Goal: Information Seeking & Learning: Find specific fact

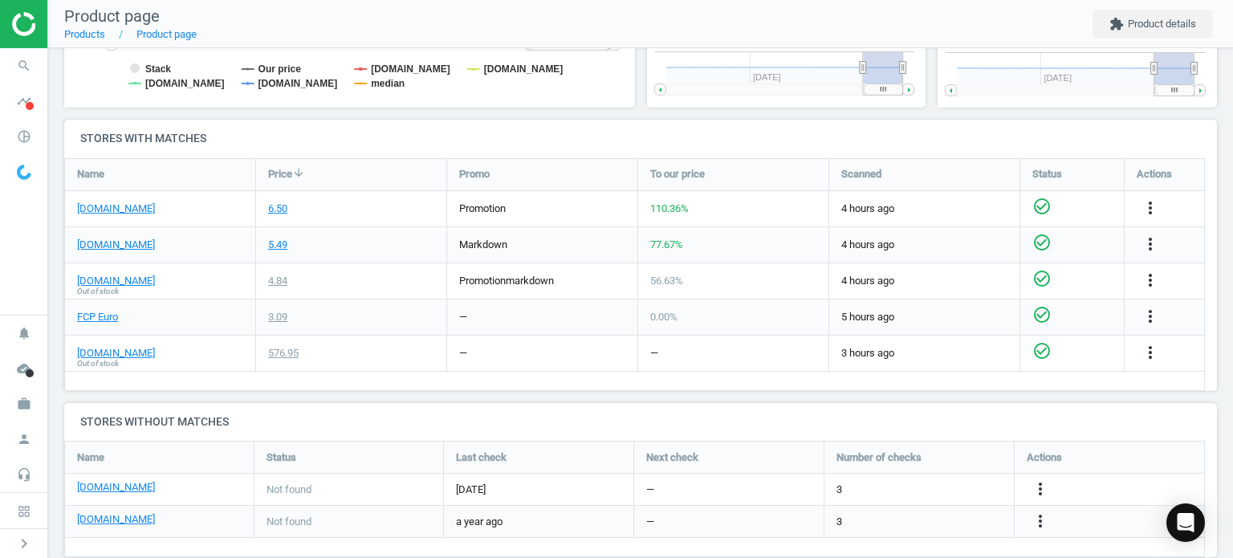
scroll to position [512, 0]
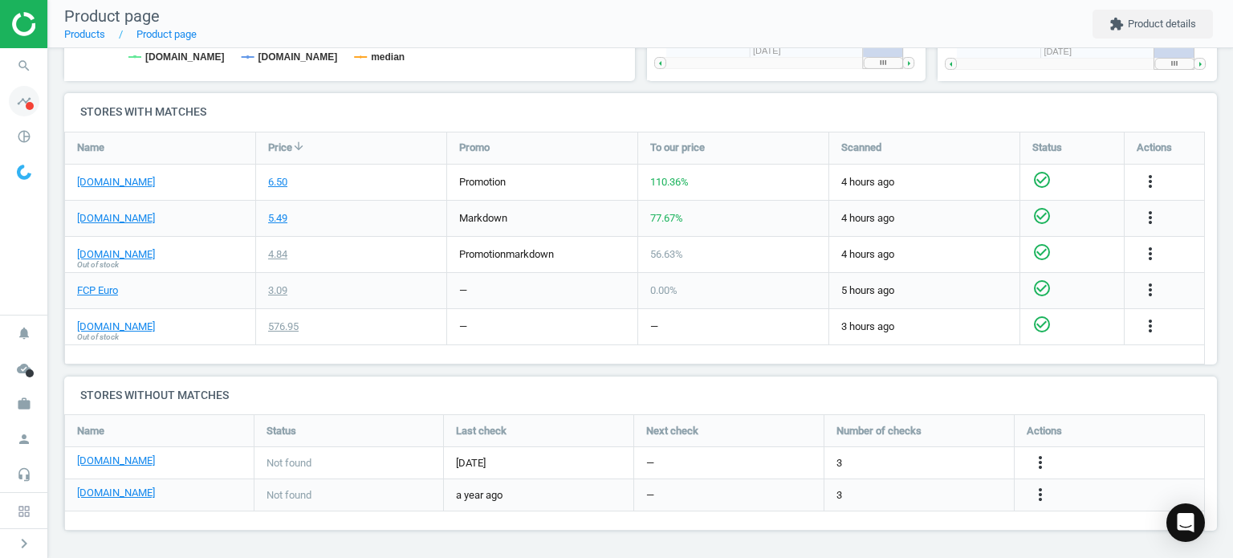
click at [10, 85] on span "timeline" at bounding box center [24, 100] width 48 height 35
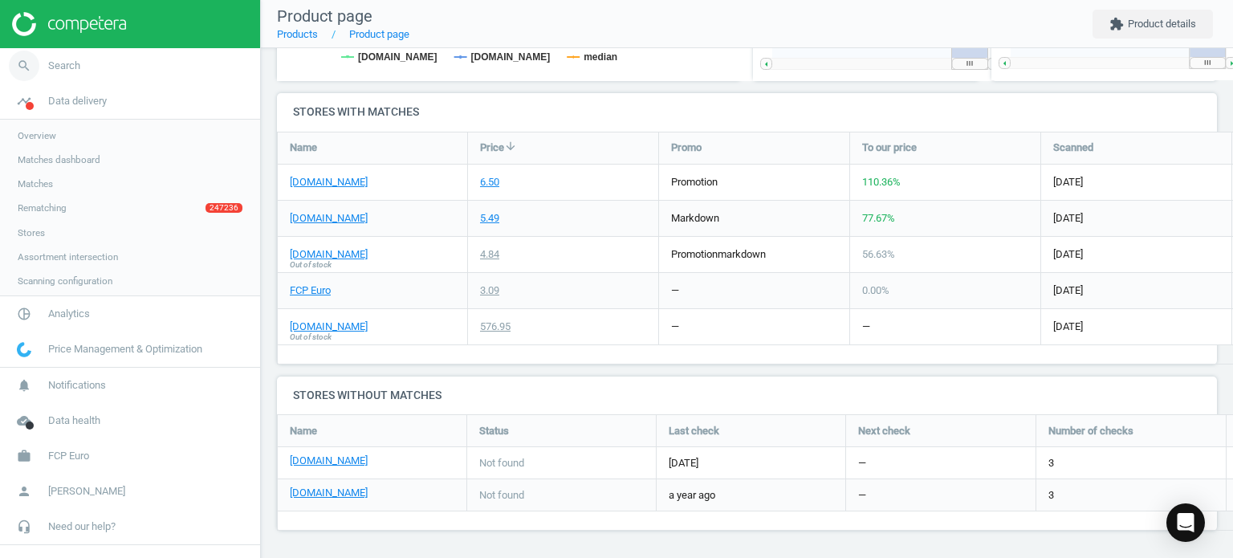
click at [18, 76] on icon "search" at bounding box center [24, 66] width 31 height 31
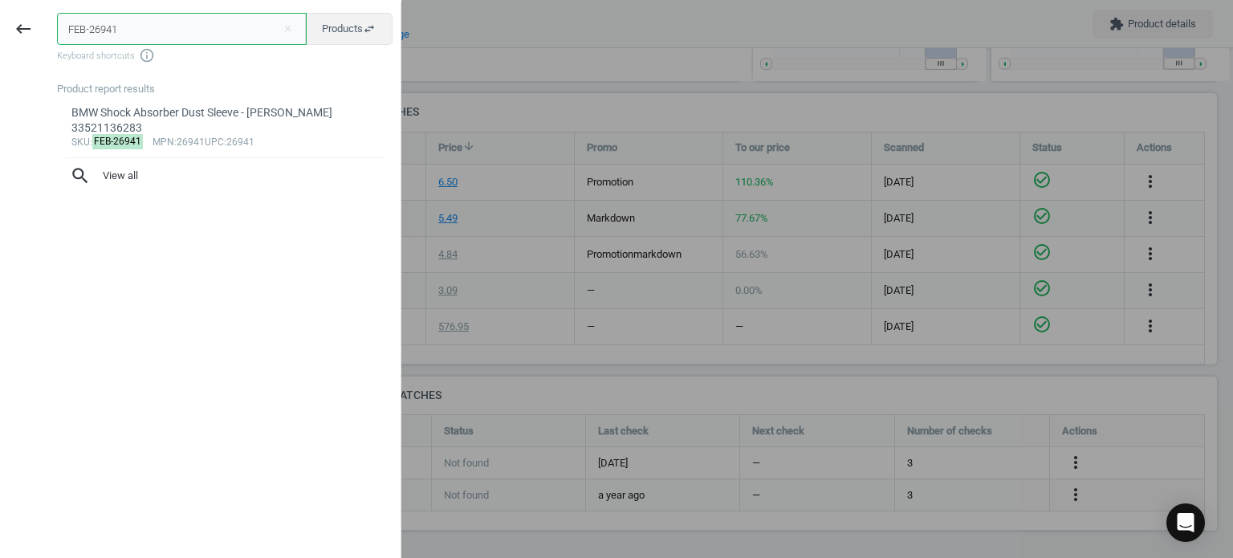
scroll to position [7, 7]
click at [45, 66] on div "keyboard_backspace FEB-26941 close Products swap_horiz Keyboard shortcuts info_…" at bounding box center [200, 281] width 401 height 558
drag, startPoint x: 141, startPoint y: 31, endPoint x: 36, endPoint y: 31, distance: 105.2
click at [36, 31] on div "keyboard_backspace FEB-26941 close Products swap_horiz Keyboard shortcuts info_…" at bounding box center [200, 281] width 401 height 558
paste input "LM2332"
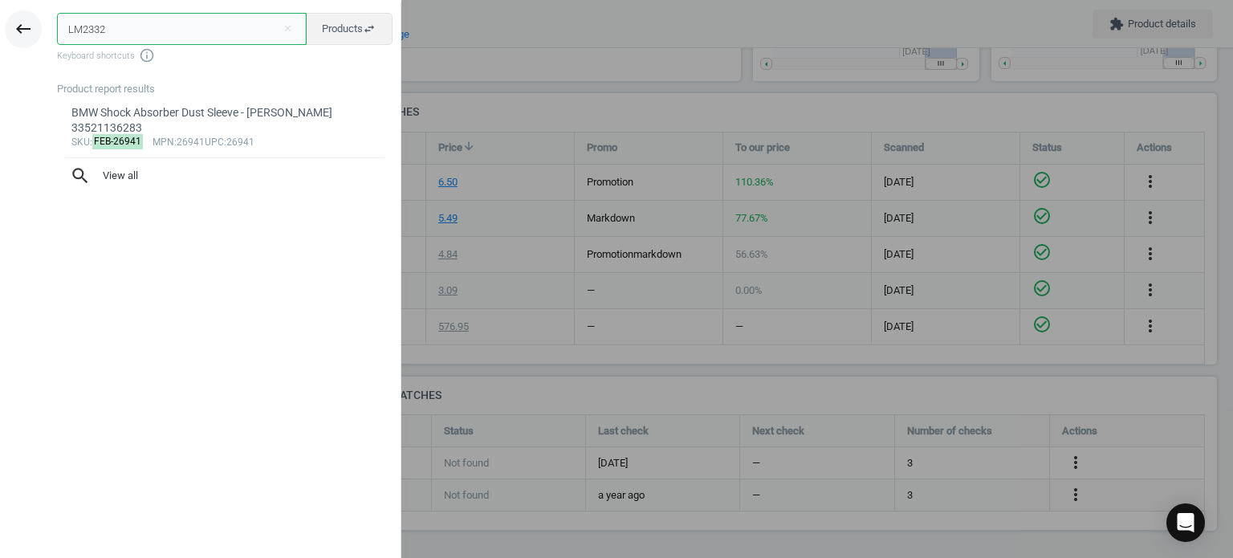
type input "LM2332"
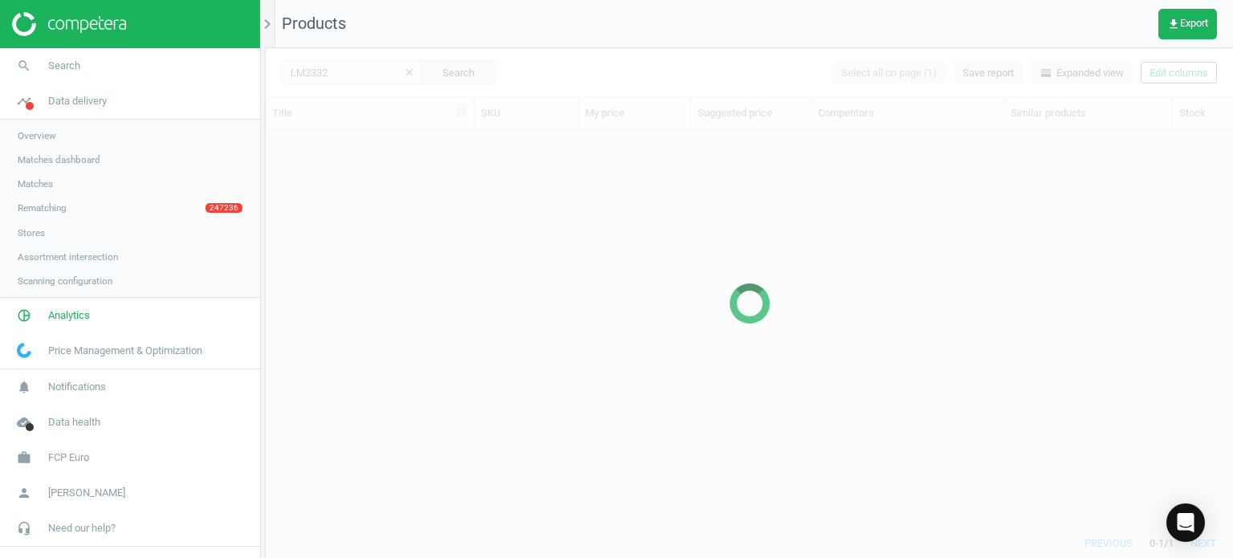
scroll to position [375, 955]
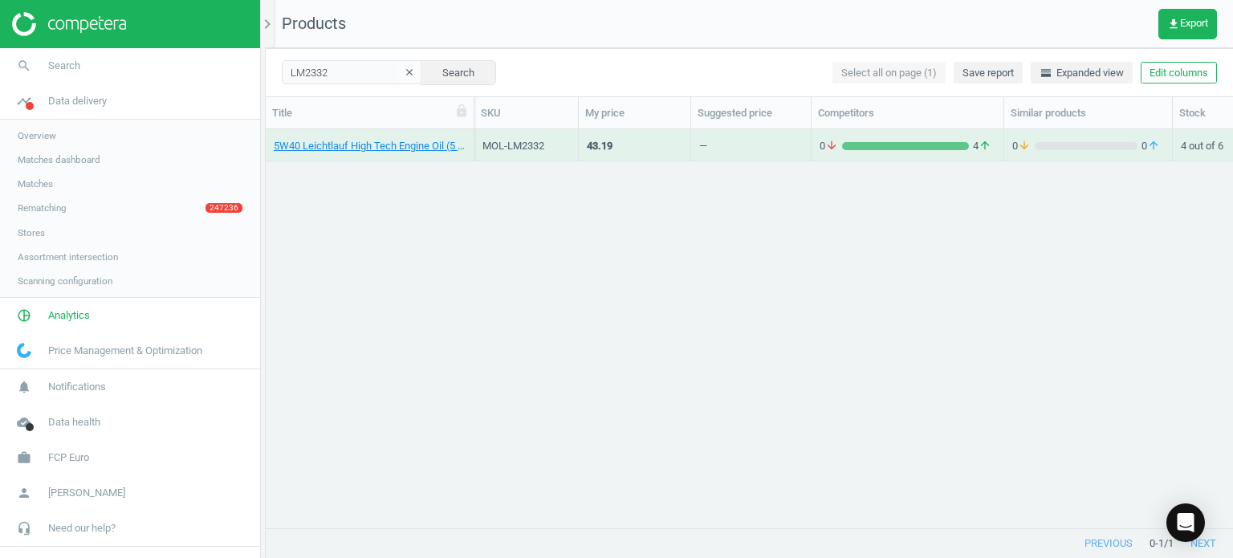
click at [407, 157] on div "5W40 Leichtlauf High Tech Engine Oil (5 Liter) - Liqui Moly LM2332" at bounding box center [370, 149] width 192 height 20
click at [402, 155] on div "5W40 Leichtlauf High Tech Engine Oil (5 Liter) - Liqui Moly LM2332" at bounding box center [370, 149] width 192 height 20
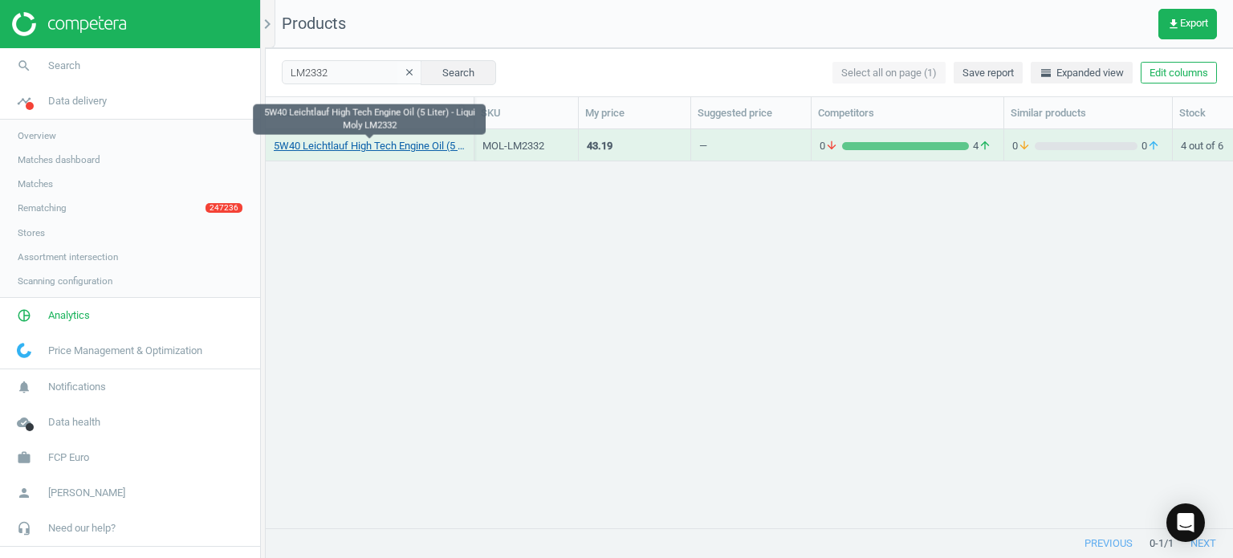
click at [393, 148] on link "5W40 Leichtlauf High Tech Engine Oil (5 Liter) - Liqui Moly LM2332" at bounding box center [370, 146] width 192 height 14
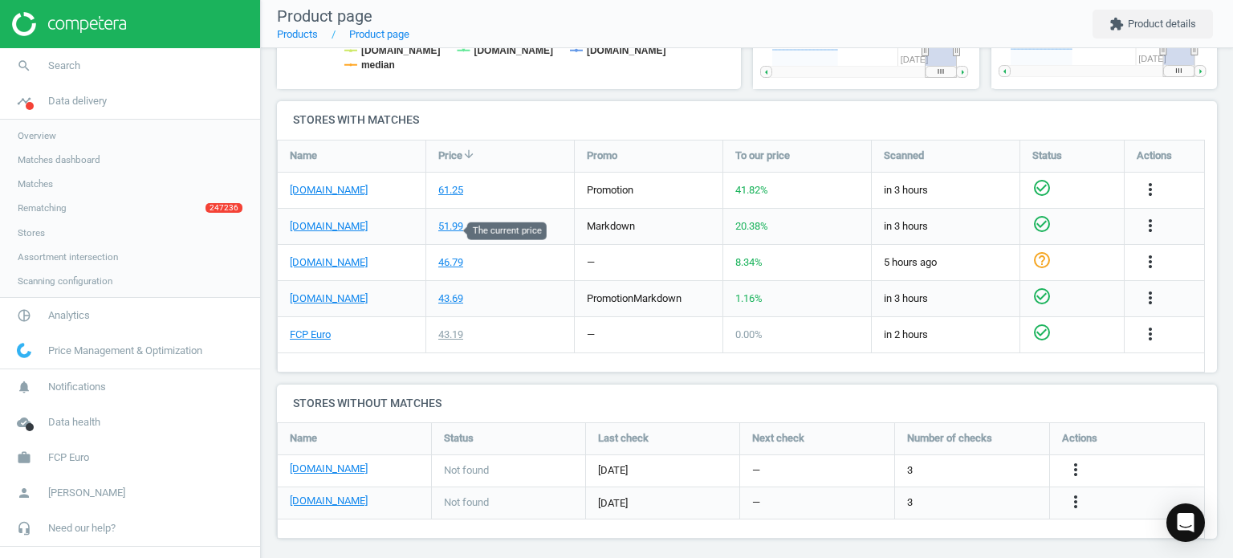
scroll to position [512, 0]
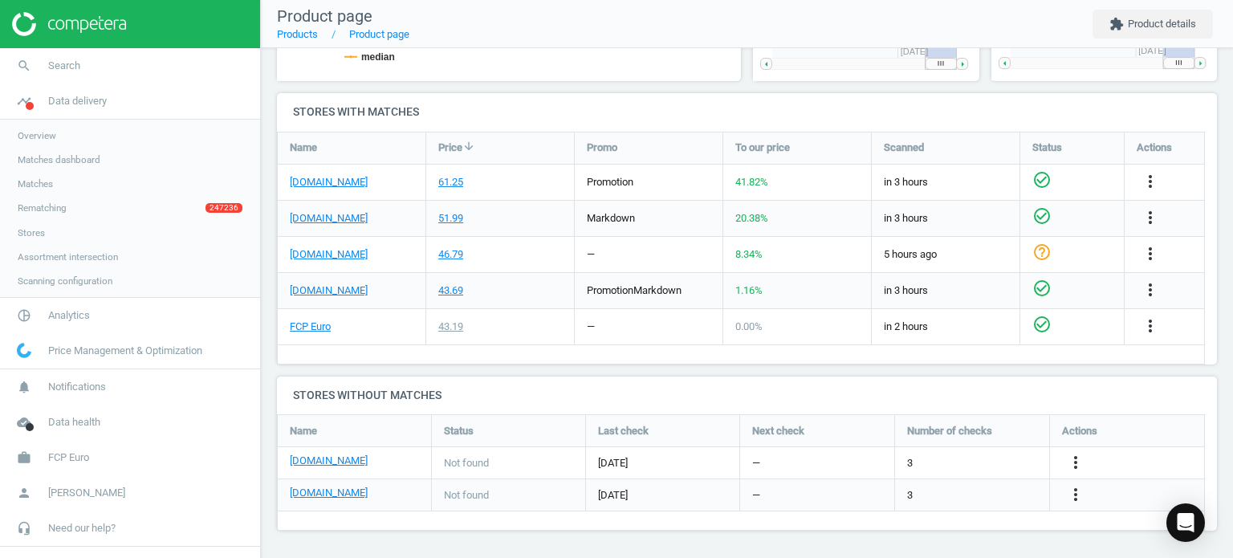
drag, startPoint x: 403, startPoint y: 219, endPoint x: 506, endPoint y: 224, distance: 102.9
click at [506, 224] on div "[DOMAIN_NAME] 51.99 markdown 20.38 % in 3 hours check_circle_outline more_vert" at bounding box center [741, 219] width 927 height 36
click at [505, 220] on div "51.99" at bounding box center [500, 218] width 148 height 35
click at [56, 51] on link "search Search" at bounding box center [130, 65] width 260 height 35
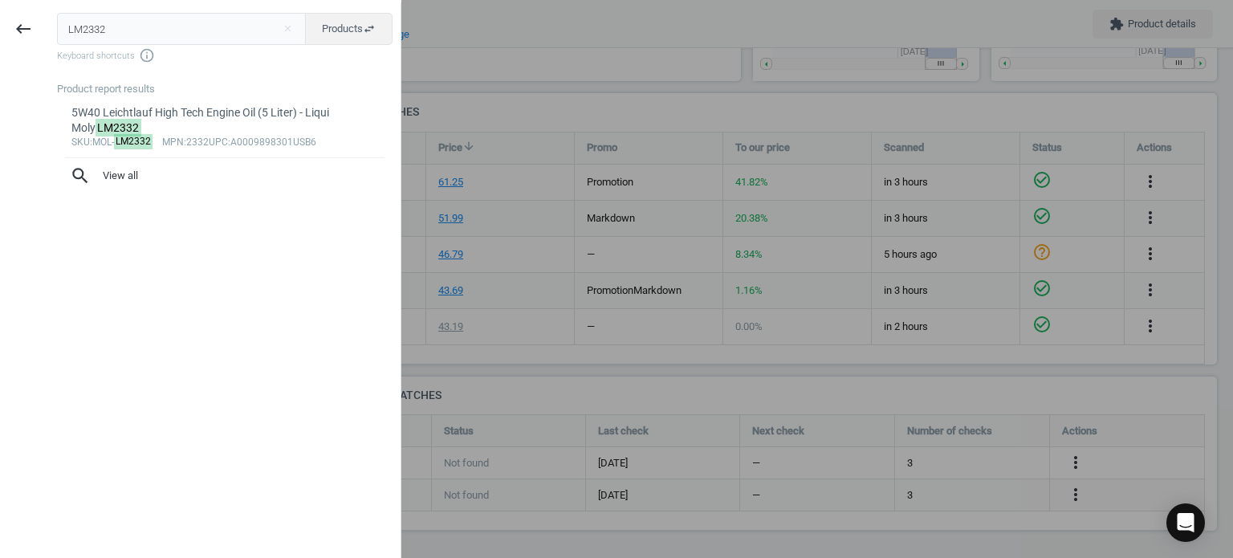
click at [0, 8] on div "keyboard_backspace LM2332 close Products swap_horiz Keyboard shortcuts info_out…" at bounding box center [200, 281] width 401 height 558
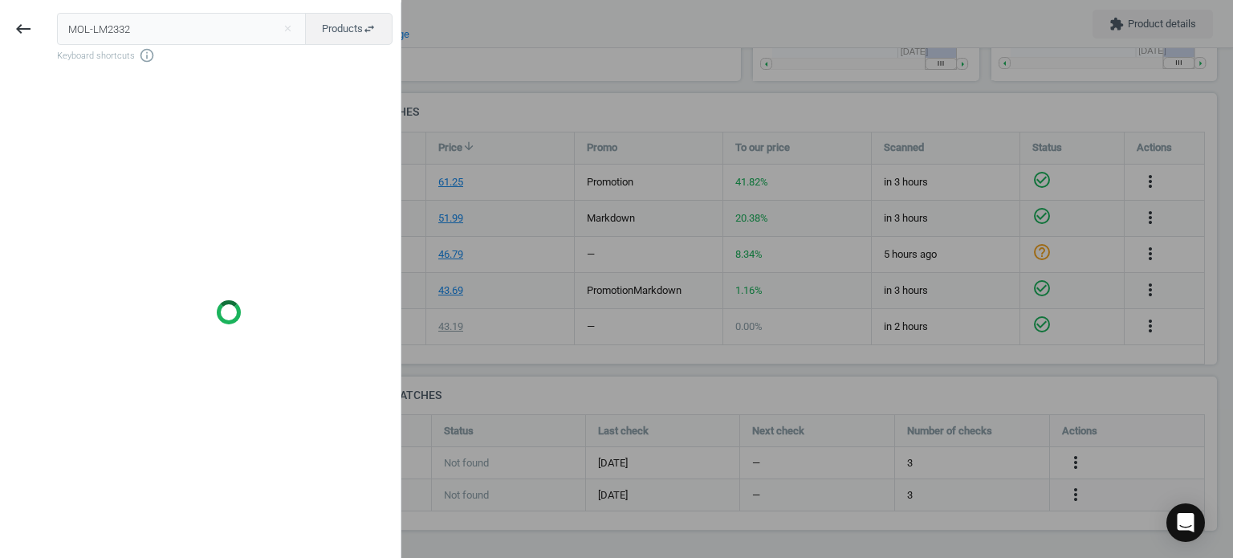
type input "MOL-LM2332"
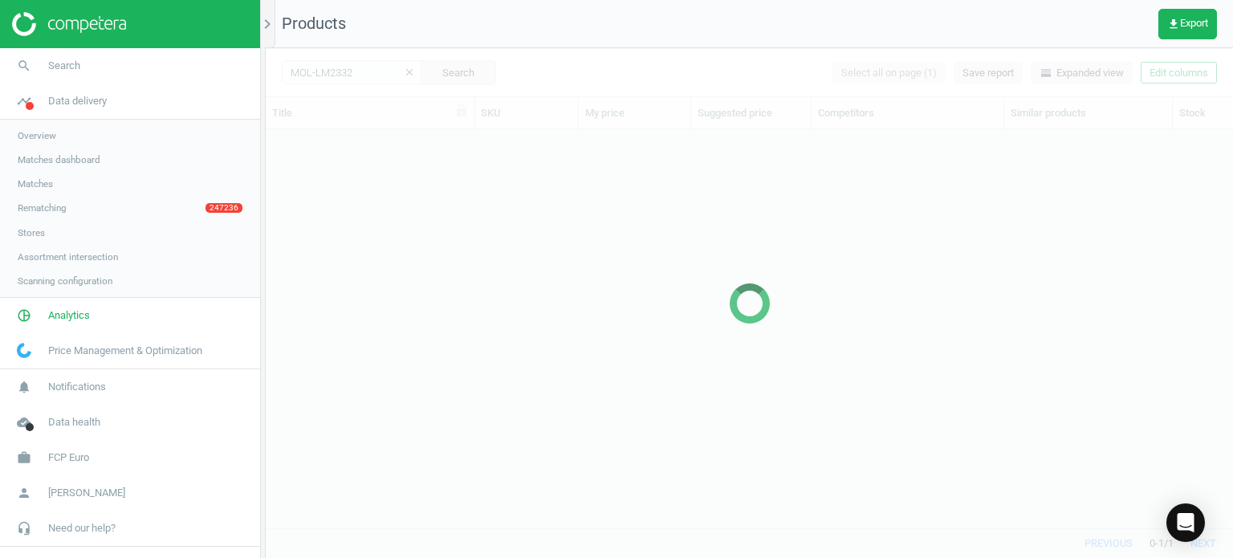
scroll to position [375, 955]
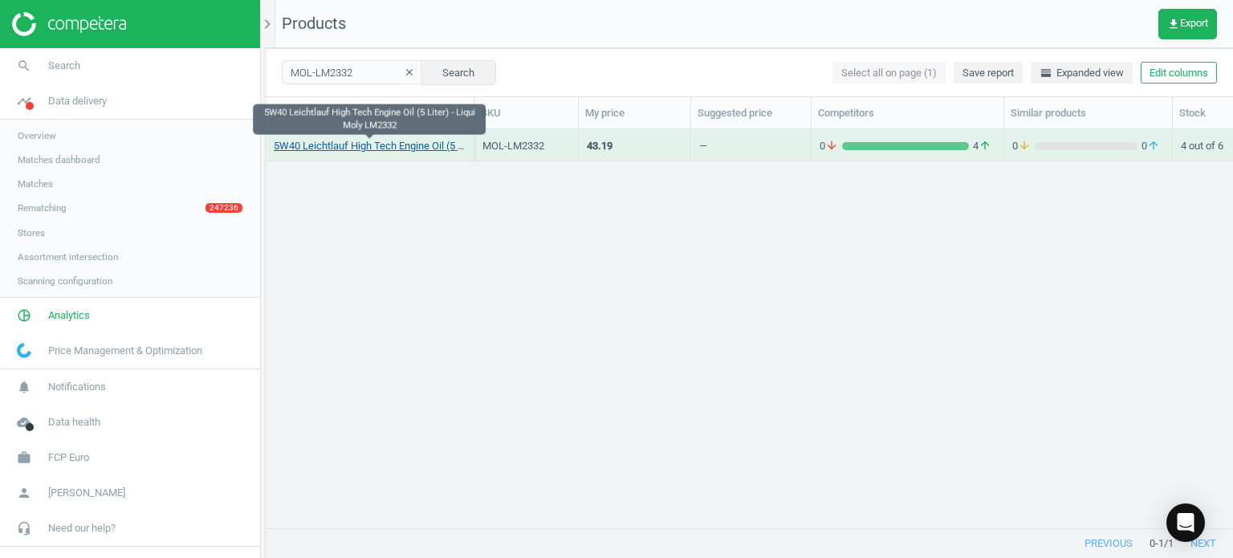
click at [328, 147] on link "5W40 Leichtlauf High Tech Engine Oil (5 Liter) - Liqui Moly LM2332" at bounding box center [370, 146] width 192 height 14
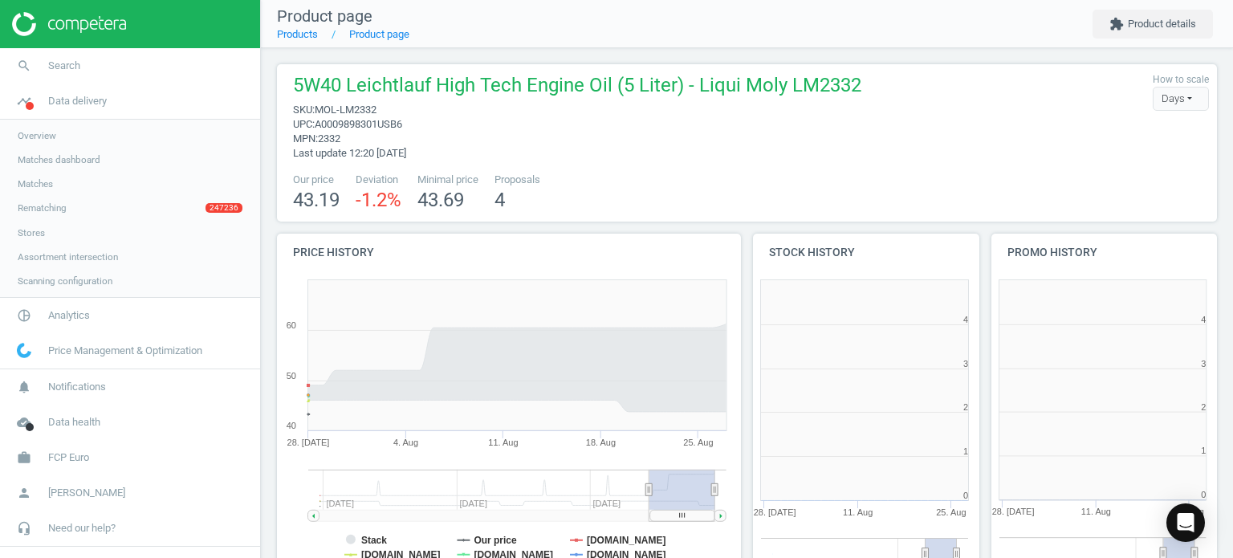
scroll to position [7, 7]
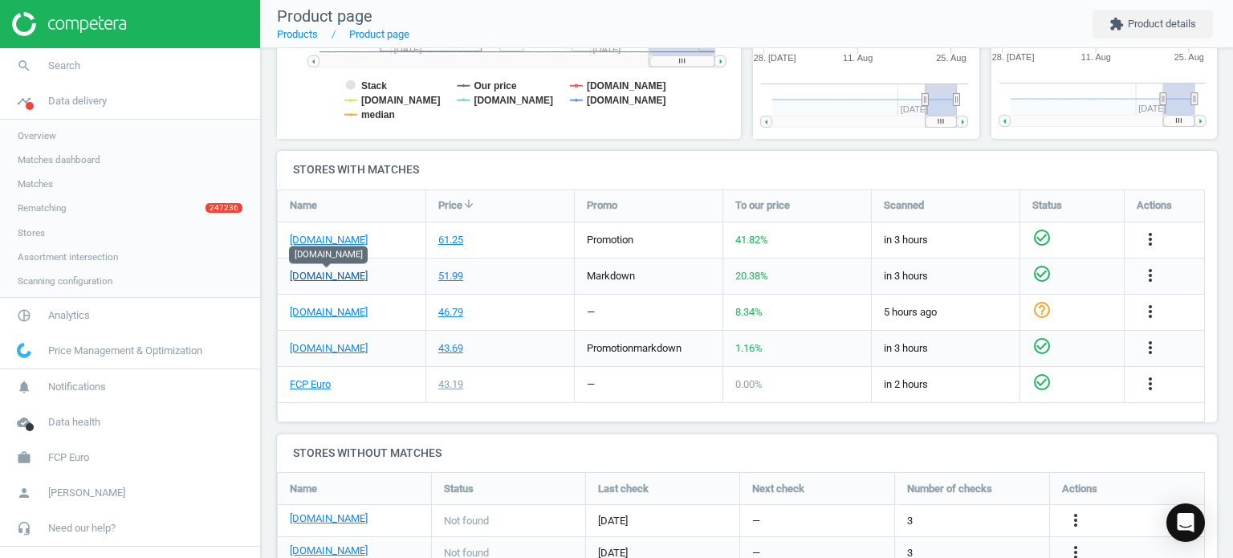
click at [319, 279] on link "[DOMAIN_NAME]" at bounding box center [329, 276] width 78 height 14
click at [85, 54] on link "search Search" at bounding box center [130, 65] width 260 height 35
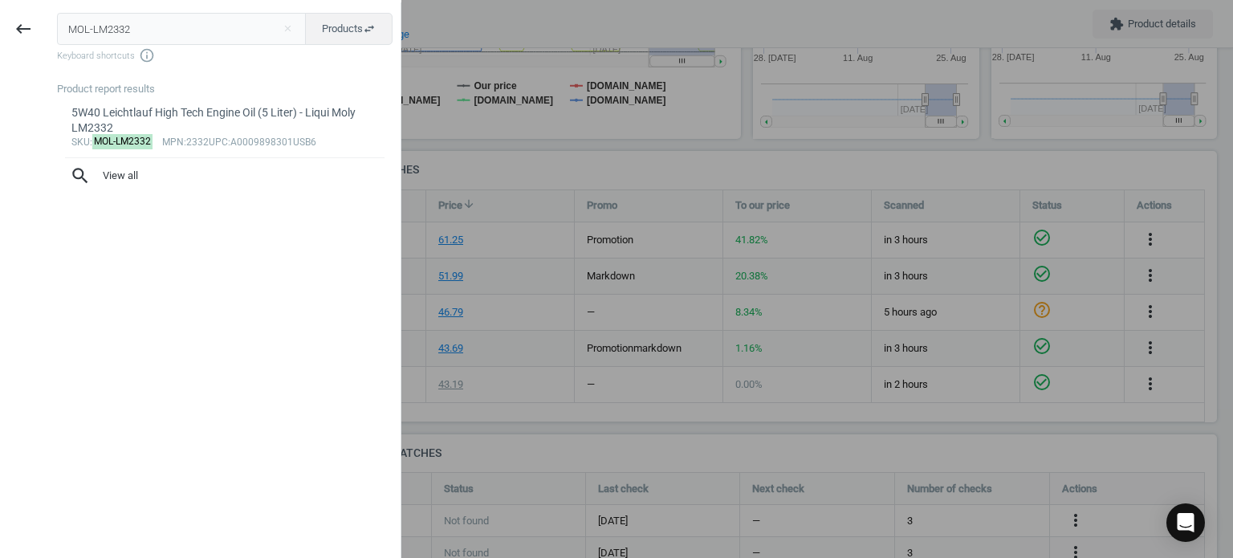
click at [150, 30] on input "MOL-LM2332" at bounding box center [182, 29] width 250 height 32
type input "HEN-E816HD236"
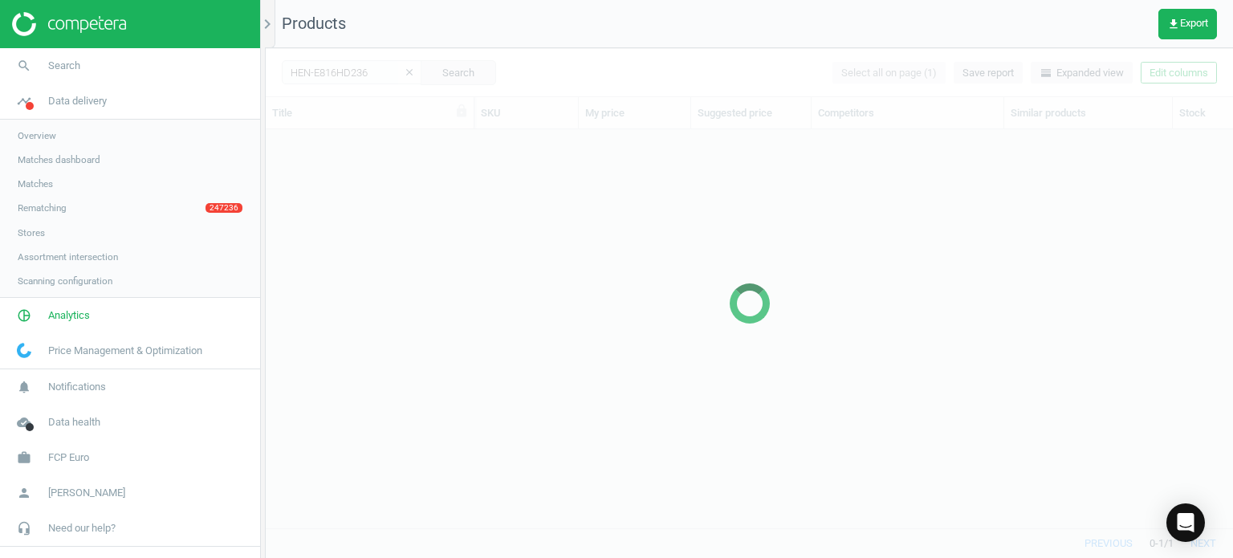
scroll to position [375, 955]
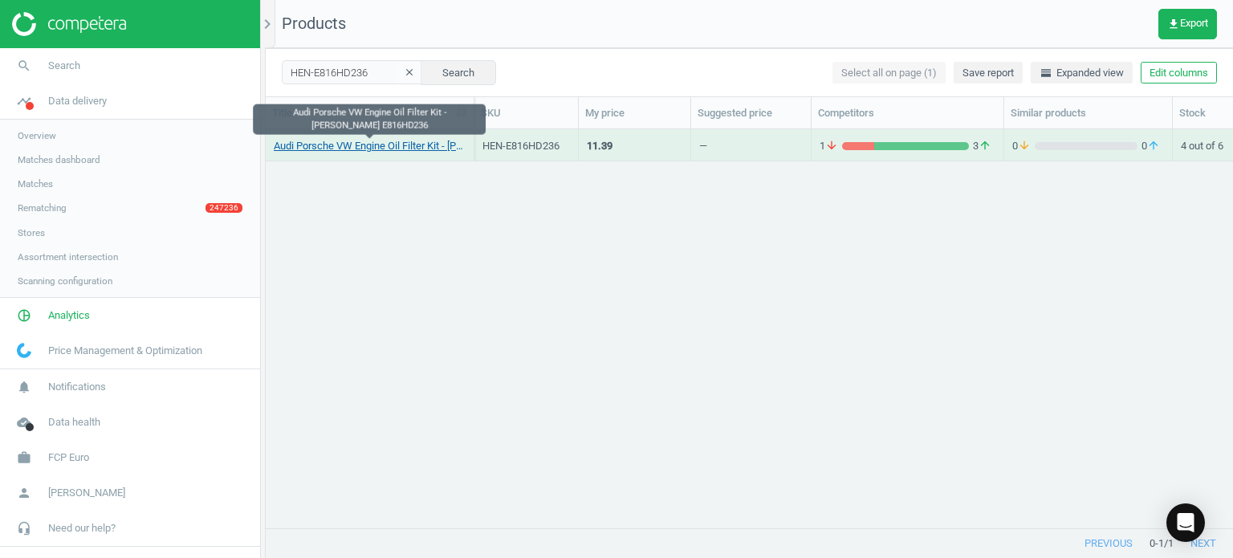
click at [394, 149] on link "Audi Porsche VW Engine Oil Filter Kit - [PERSON_NAME] E816HD236" at bounding box center [370, 146] width 192 height 14
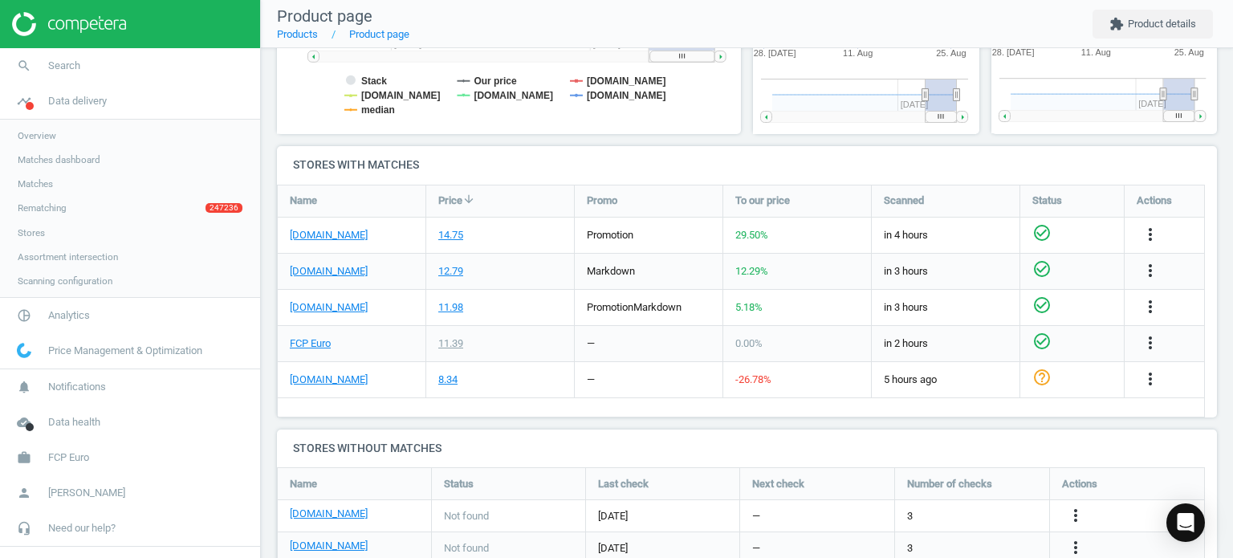
scroll to position [511, 0]
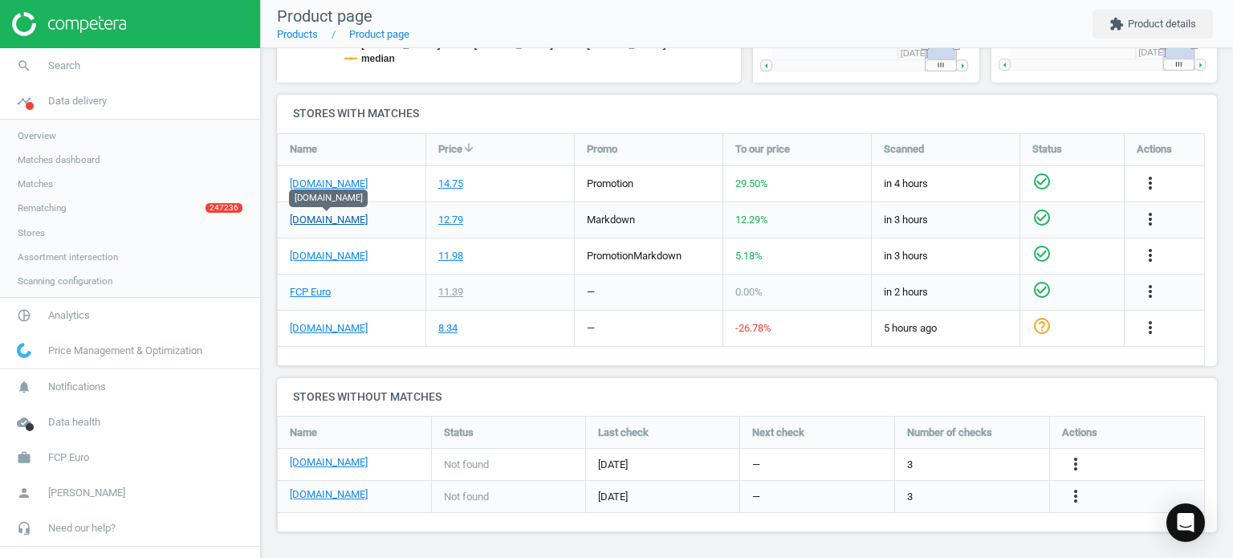
click at [346, 219] on link "[DOMAIN_NAME]" at bounding box center [329, 220] width 78 height 14
